Goal: Information Seeking & Learning: Learn about a topic

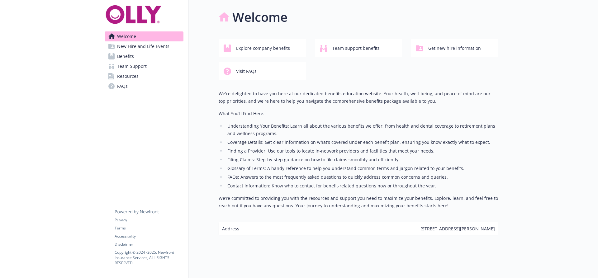
click at [144, 55] on link "Benefits" at bounding box center [144, 56] width 79 height 10
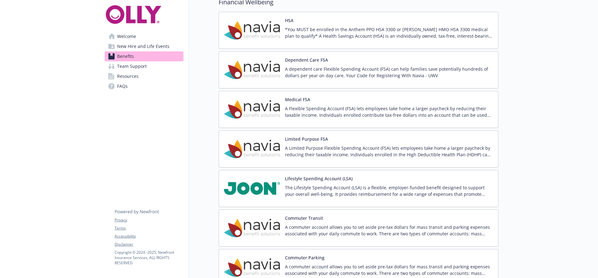
scroll to position [779, 0]
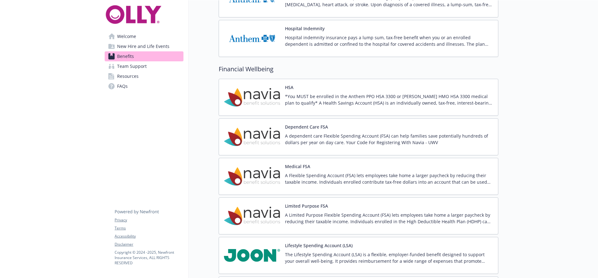
click at [355, 127] on div "Dependent Care FSA A dependent care Flexible Spending Account (FSA) can help fa…" at bounding box center [389, 137] width 208 height 26
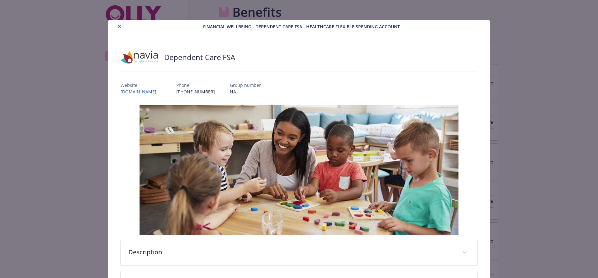
scroll to position [779, 0]
click at [201, 88] on p "Phone" at bounding box center [195, 85] width 39 height 7
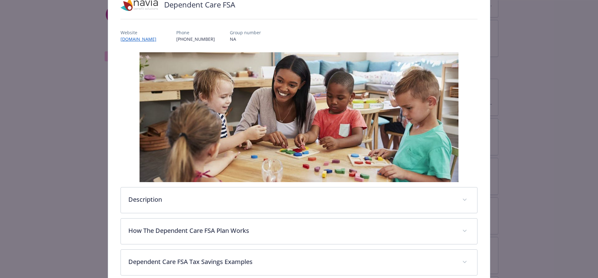
scroll to position [117, 0]
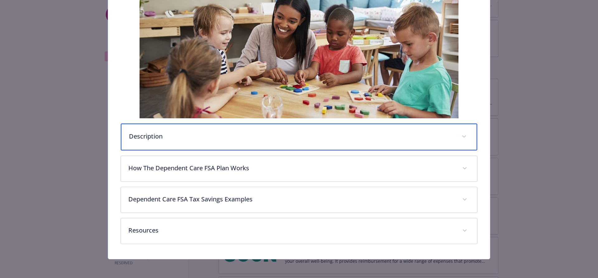
click at [240, 140] on div "Description" at bounding box center [299, 137] width 357 height 27
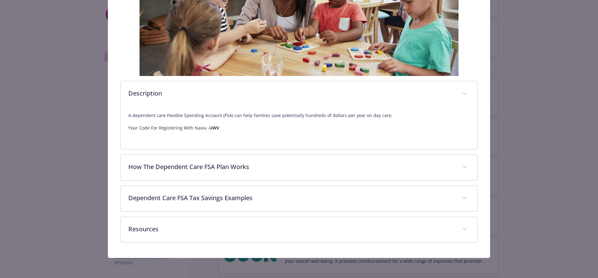
click at [238, 125] on p "Your Code For Registering With Navia - UWV" at bounding box center [299, 127] width 342 height 7
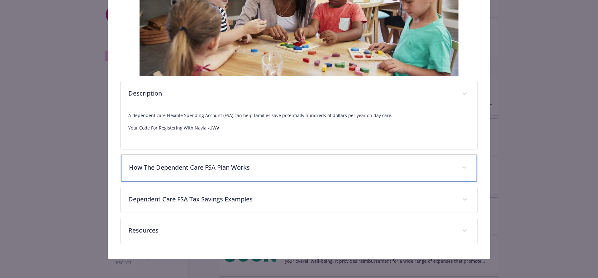
click at [204, 176] on div "How The Dependent Care FSA Plan Works" at bounding box center [299, 168] width 357 height 27
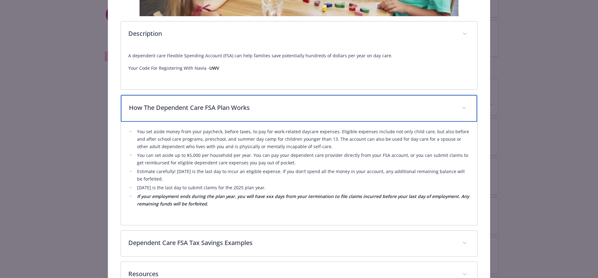
scroll to position [264, 0]
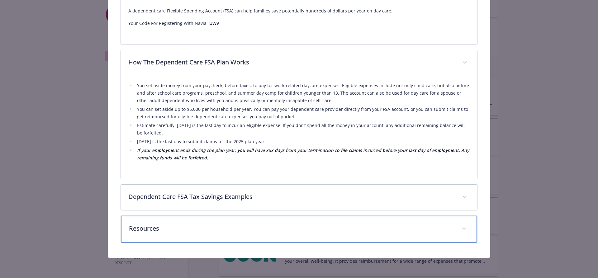
click at [187, 229] on p "Resources" at bounding box center [292, 228] width 326 height 9
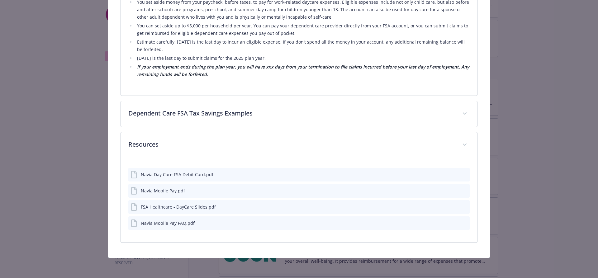
scroll to position [347, 0]
